Goal: Check status

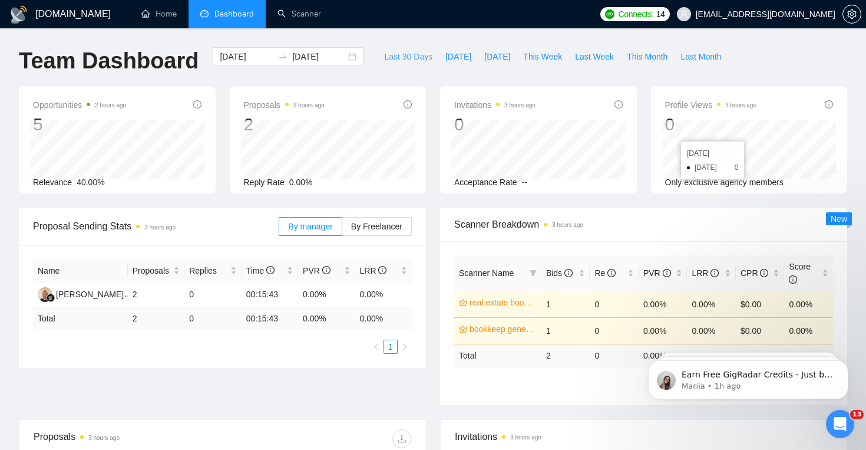
click at [416, 58] on span "Last 30 Days" at bounding box center [408, 56] width 48 height 13
type input "[DATE]"
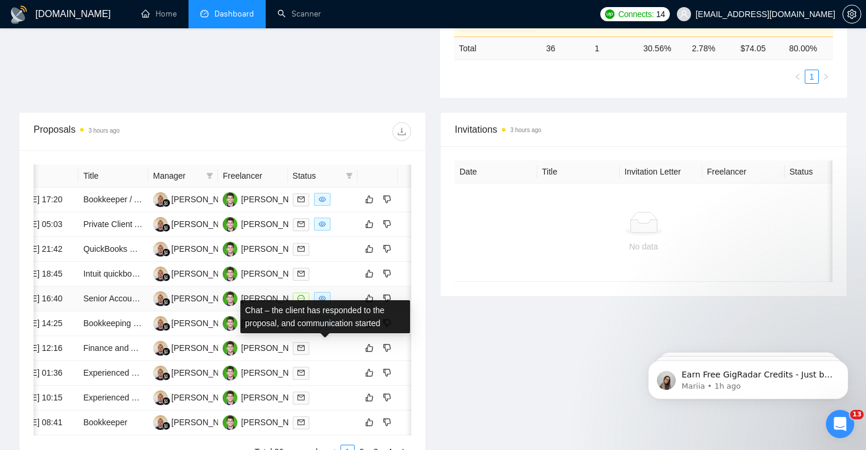
scroll to position [0, 26]
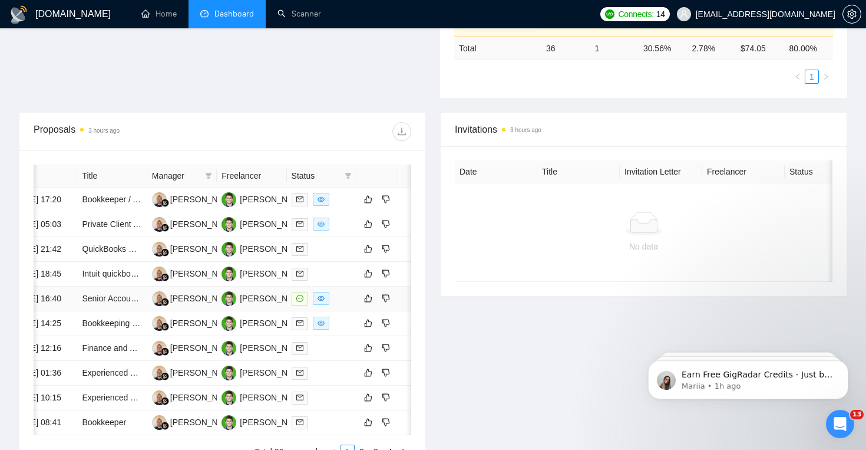
click at [297, 302] on icon "message" at bounding box center [299, 298] width 7 height 7
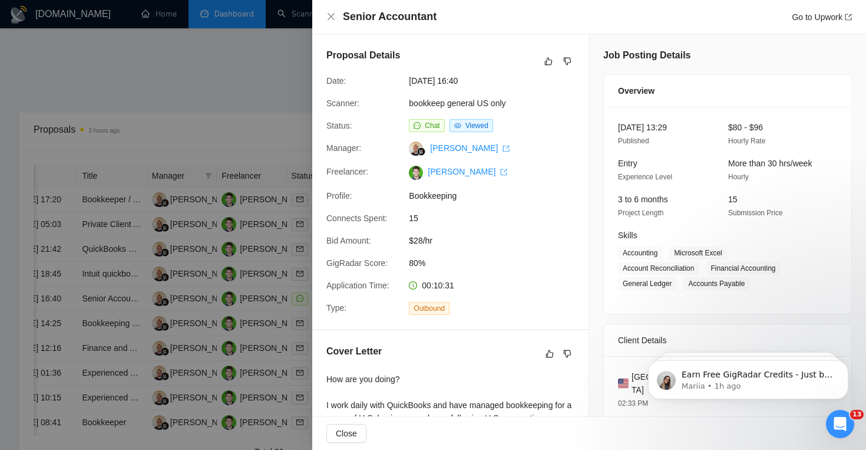
click at [267, 256] on div at bounding box center [433, 225] width 866 height 450
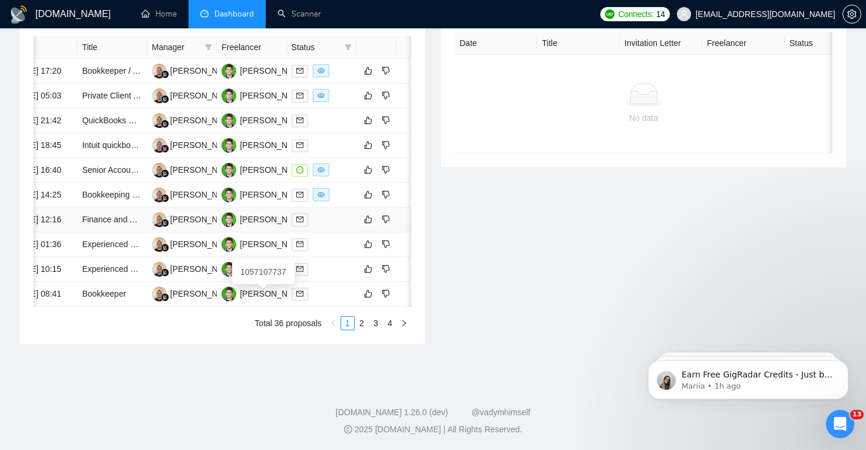
scroll to position [517, 0]
click at [364, 329] on link "2" at bounding box center [361, 323] width 13 height 13
click at [376, 329] on link "3" at bounding box center [376, 323] width 13 height 13
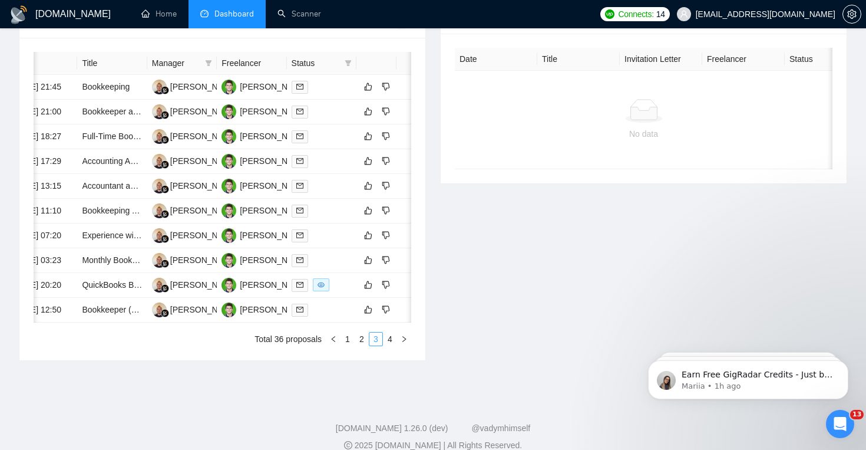
scroll to position [503, 0]
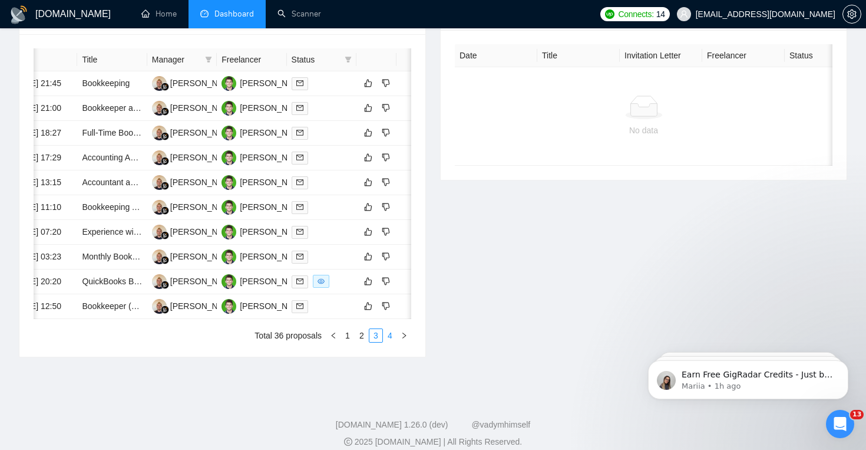
click at [390, 342] on link "4" at bounding box center [390, 335] width 13 height 13
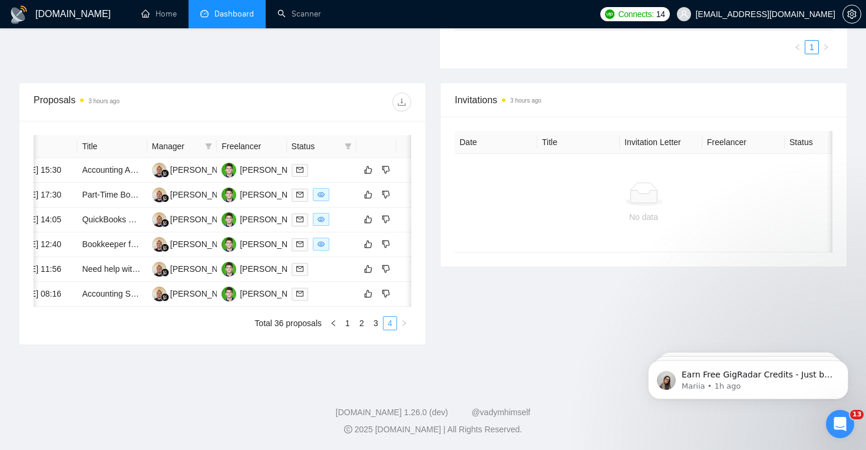
scroll to position [483, 0]
click at [345, 324] on link "1" at bounding box center [347, 323] width 13 height 13
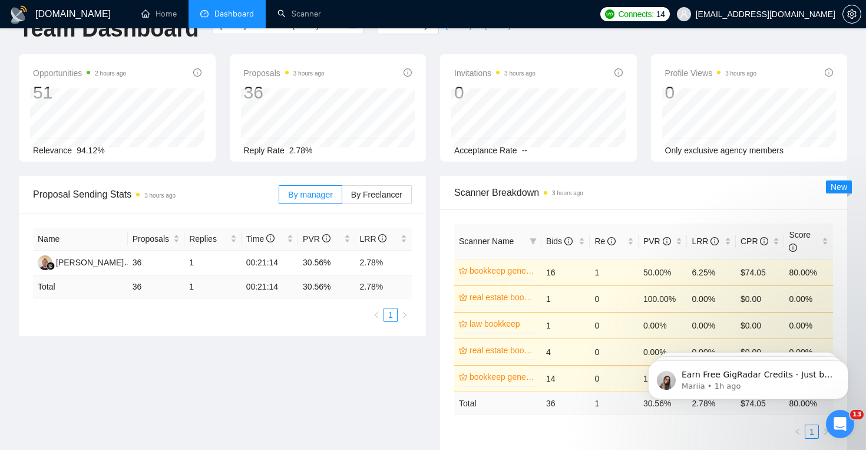
scroll to position [33, 0]
